Goal: Task Accomplishment & Management: Manage account settings

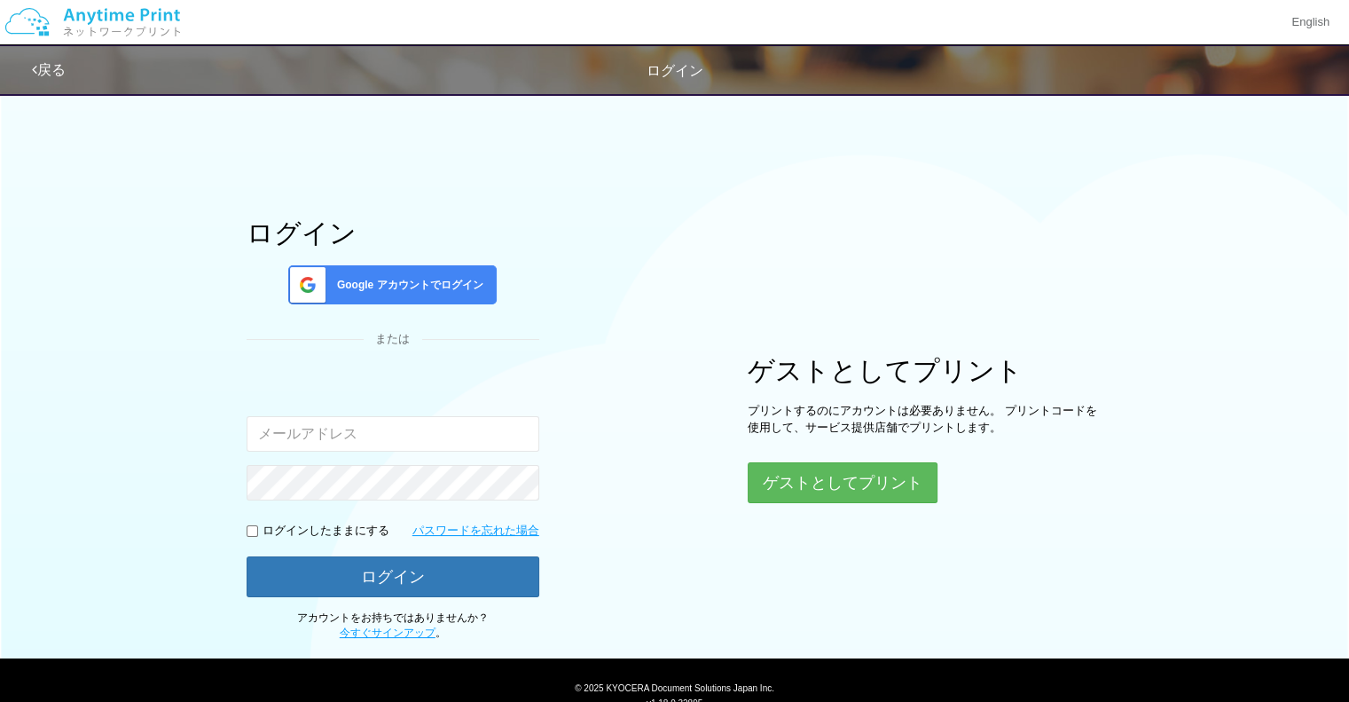
click at [266, 428] on input "email" at bounding box center [393, 433] width 293 height 35
click at [259, 435] on input "email" at bounding box center [393, 433] width 293 height 35
type input "[EMAIL_ADDRESS][DOMAIN_NAME]"
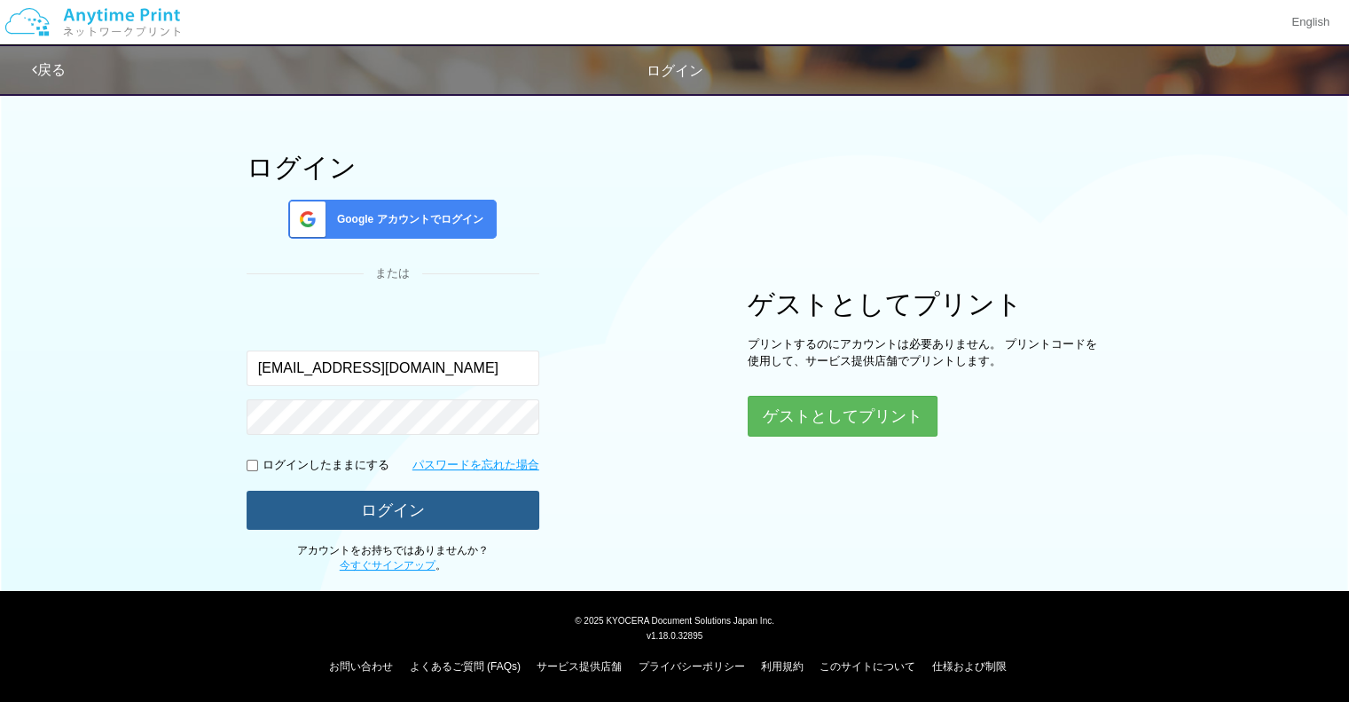
scroll to position [64, 0]
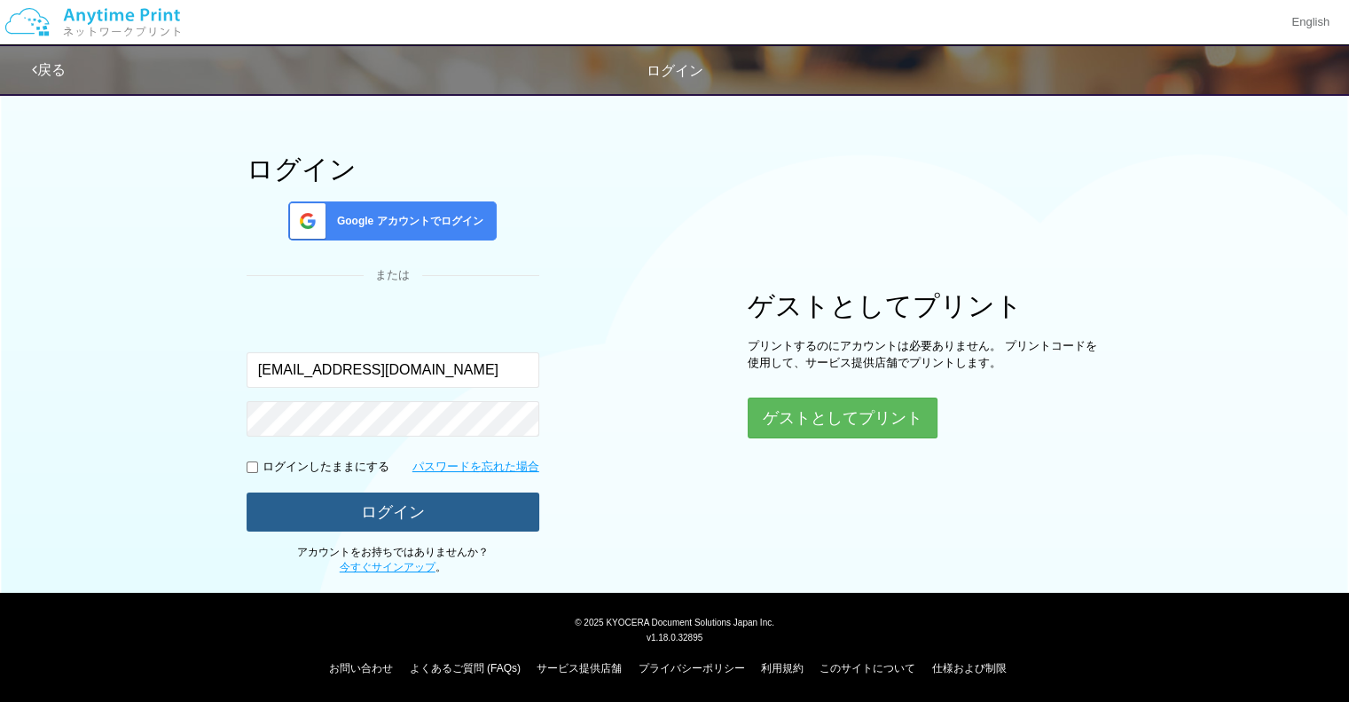
click at [415, 504] on button "ログイン" at bounding box center [393, 511] width 293 height 39
click at [431, 519] on button "ログイン" at bounding box center [393, 511] width 293 height 39
click at [379, 512] on button "ログイン" at bounding box center [393, 511] width 293 height 39
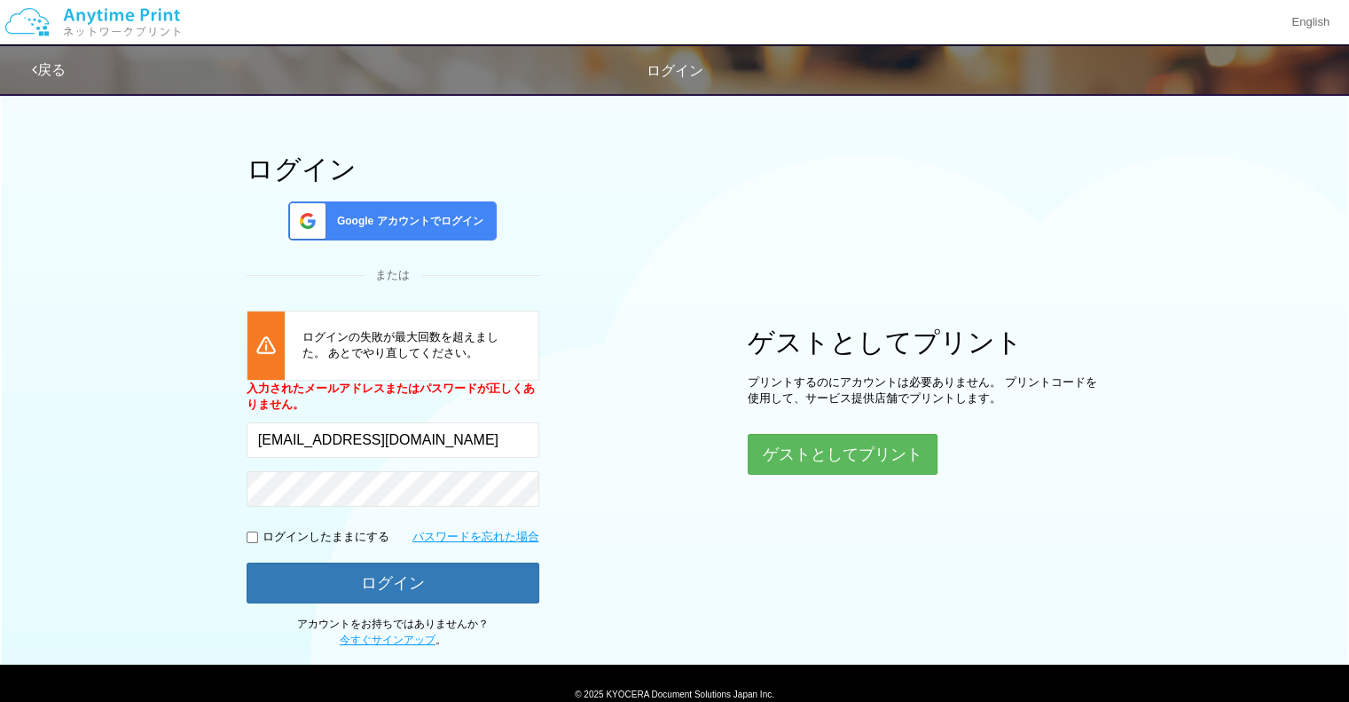
click at [580, 361] on div "ログイン Google アカウントでログイン または [PERSON_NAME]の失敗が最大回数を超えました。 あとでやり直してください。 入力されたメールア…" at bounding box center [675, 334] width 1064 height 628
click at [420, 214] on span "Google アカウントでログイン" at bounding box center [406, 221] width 153 height 15
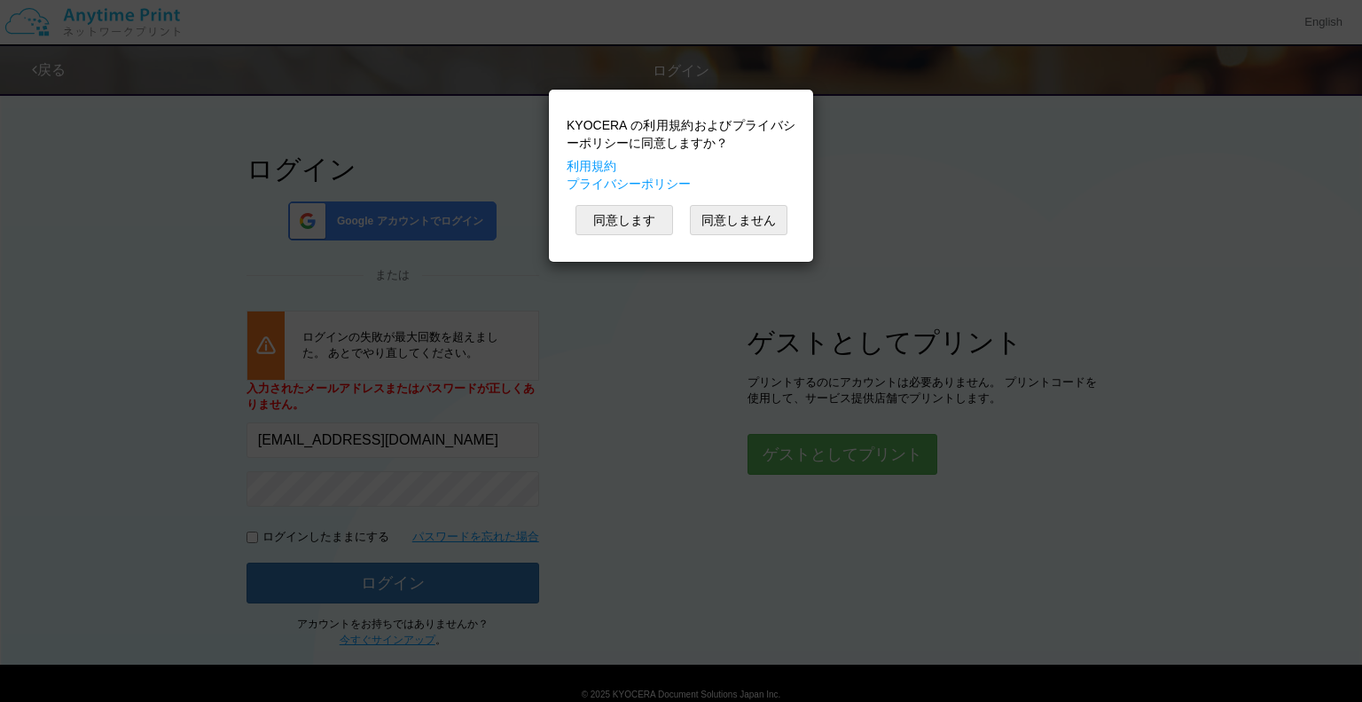
click at [631, 201] on div "KYOCERA の利用規約およびプライバシーポリシーに同意しますか？ 利用規約 プライバシーポリシー 同意します 同意しません" at bounding box center [681, 175] width 247 height 154
click at [625, 205] on button "同意します" at bounding box center [625, 220] width 98 height 30
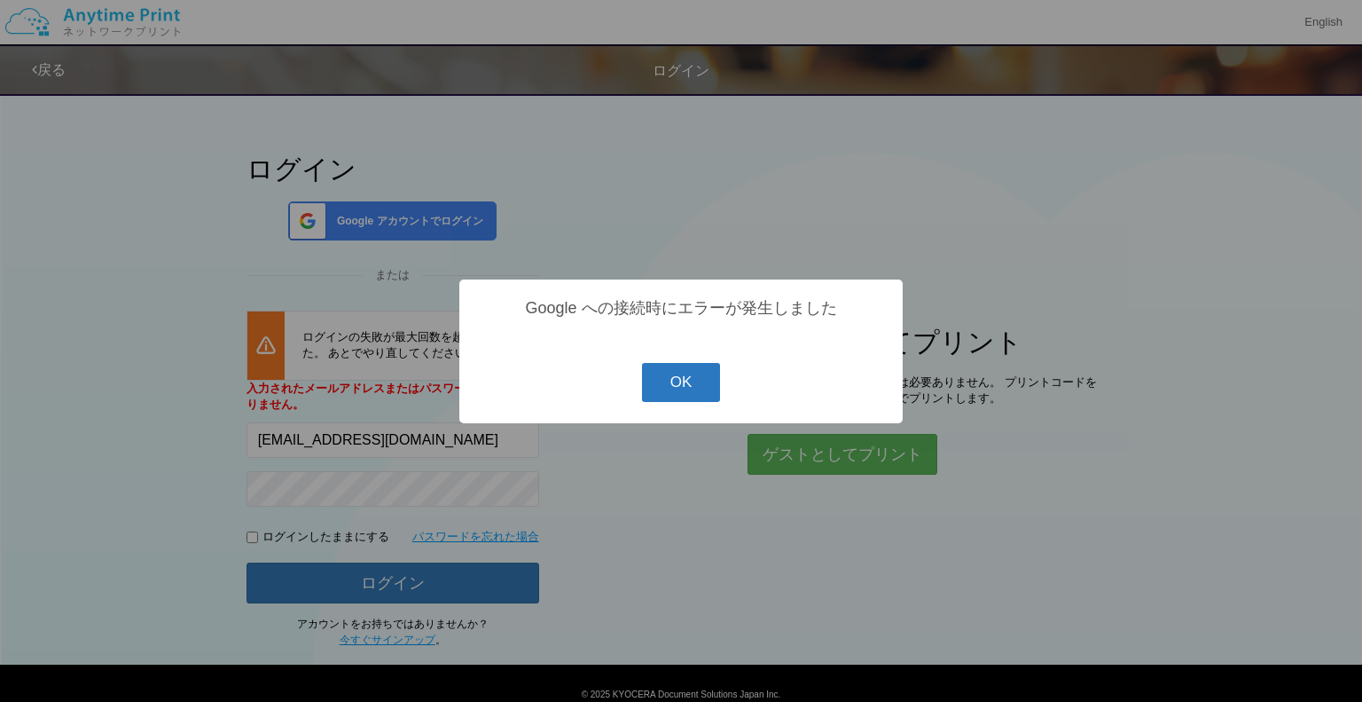
click at [686, 372] on button "OK" at bounding box center [681, 382] width 79 height 39
